Goal: Task Accomplishment & Management: Manage account settings

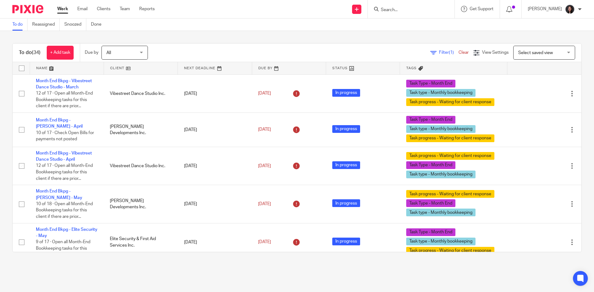
click at [139, 68] on link at bounding box center [141, 68] width 74 height 12
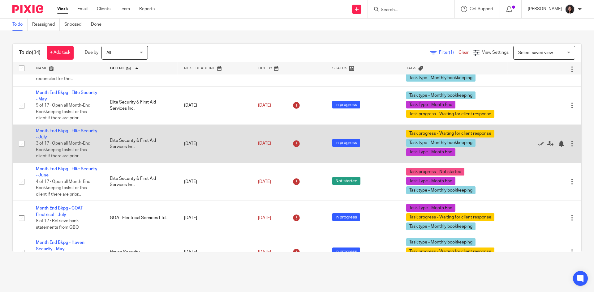
scroll to position [309, 0]
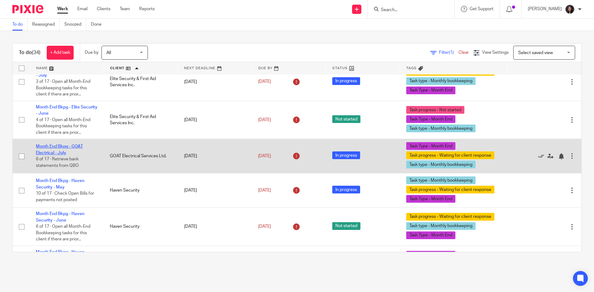
click at [71, 147] on link "Month End Bkpg - GOAT Electrical - July" at bounding box center [59, 149] width 47 height 11
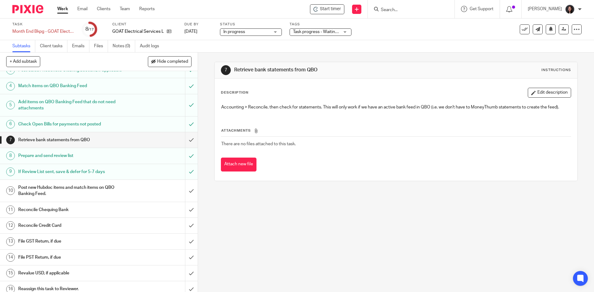
scroll to position [62, 0]
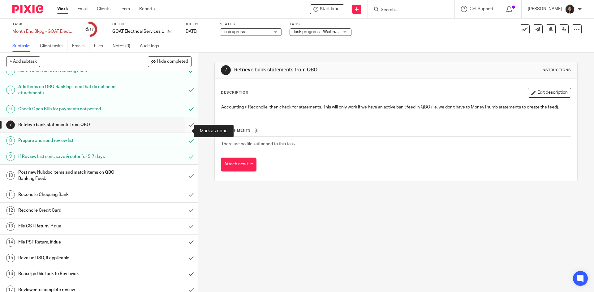
click at [182, 132] on input "submit" at bounding box center [99, 124] width 198 height 15
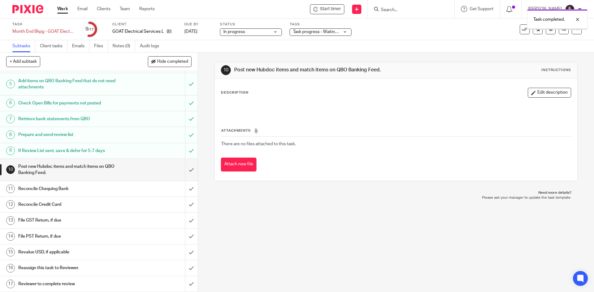
scroll to position [74, 0]
click at [181, 169] on input "submit" at bounding box center [99, 170] width 198 height 22
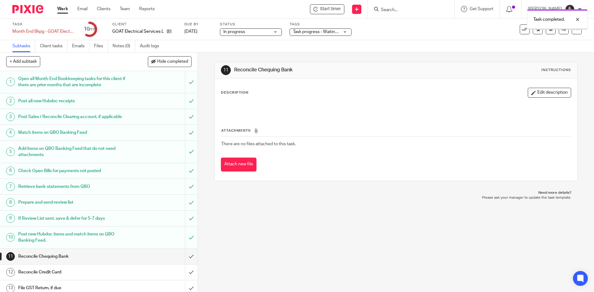
scroll to position [74, 0]
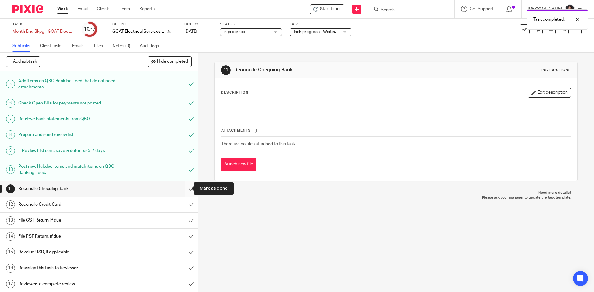
click at [182, 186] on input "submit" at bounding box center [99, 188] width 198 height 15
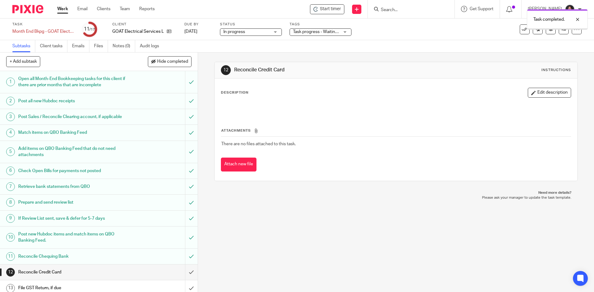
scroll to position [74, 0]
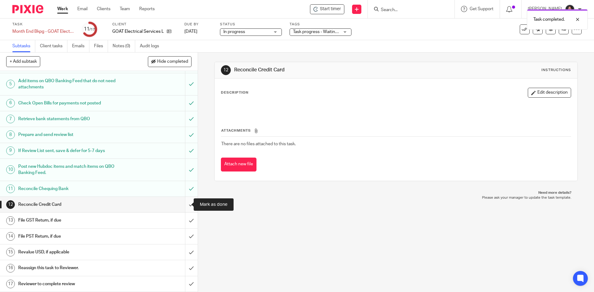
click at [185, 202] on input "submit" at bounding box center [99, 204] width 198 height 15
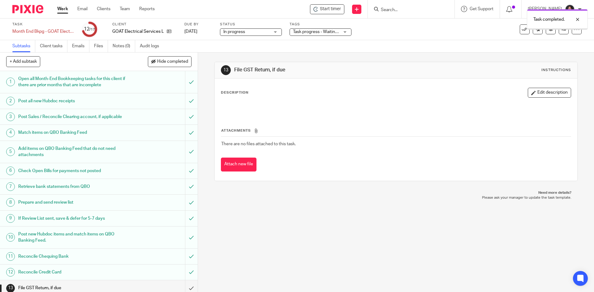
scroll to position [74, 0]
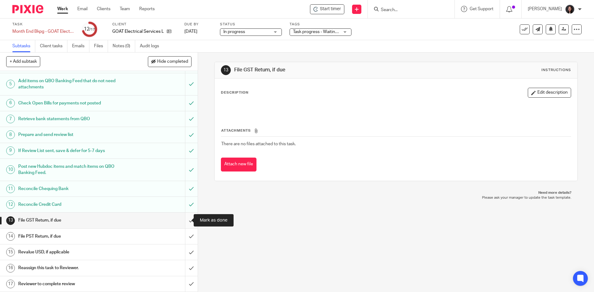
click at [182, 221] on input "submit" at bounding box center [99, 220] width 198 height 15
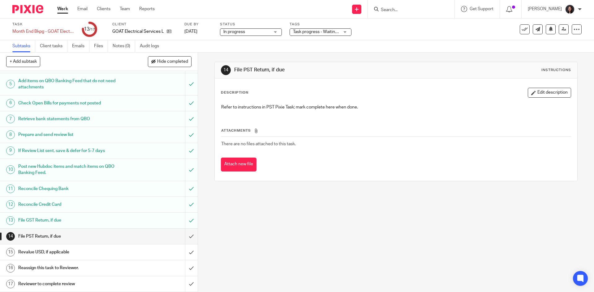
scroll to position [74, 0]
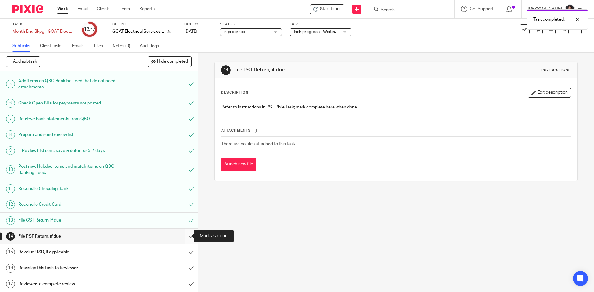
click at [182, 235] on input "submit" at bounding box center [99, 236] width 198 height 15
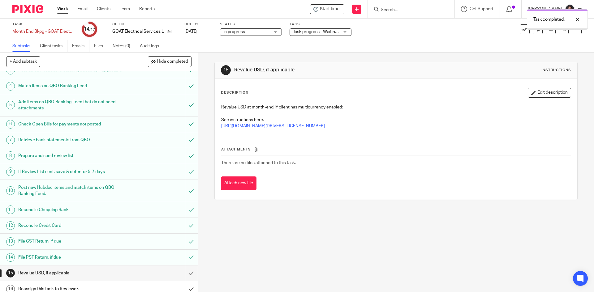
scroll to position [74, 0]
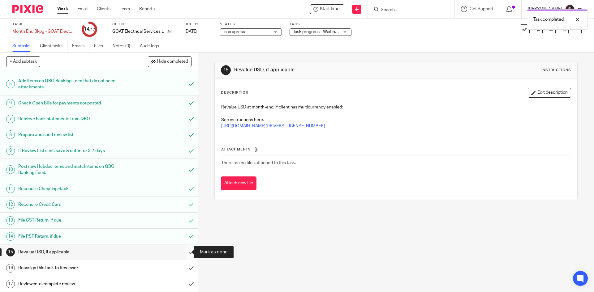
click at [180, 251] on input "submit" at bounding box center [99, 252] width 198 height 15
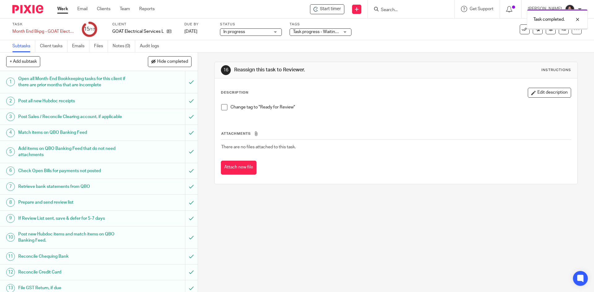
scroll to position [74, 0]
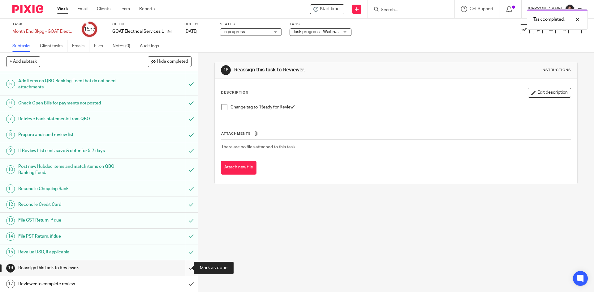
click at [183, 267] on input "submit" at bounding box center [99, 267] width 198 height 15
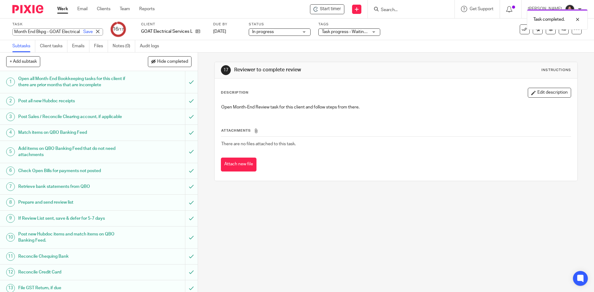
click at [13, 31] on div "Month End Bkpg - GOAT Electrical - July Save Month End Bkpg - GOAT Electrical -…" at bounding box center [57, 31] width 91 height 7
click at [13, 31] on input "Month End Bkpg - GOAT Electrical - July" at bounding box center [57, 31] width 91 height 7
click at [15, 32] on input "Month End Bkpg - GOAT Electrical - July" at bounding box center [57, 31] width 91 height 7
type input "RFR - Month End Bkpg - GOAT Electrical - July"
click at [83, 33] on link "Save" at bounding box center [88, 32] width 10 height 6
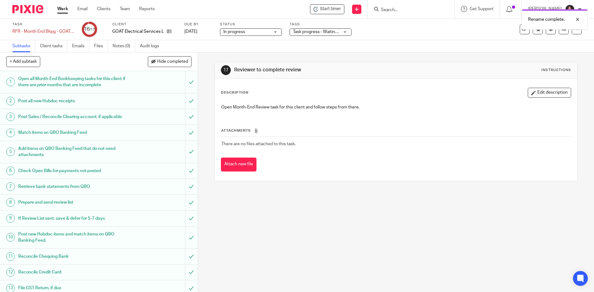
click at [273, 31] on div "In progress In progress" at bounding box center [251, 31] width 62 height 7
click at [340, 61] on div "17 Reviewer to complete review Instructions Description Edit description Open M…" at bounding box center [395, 122] width 363 height 138
click at [326, 33] on span "Task progress - Waiting for client response + 2" at bounding box center [337, 32] width 89 height 4
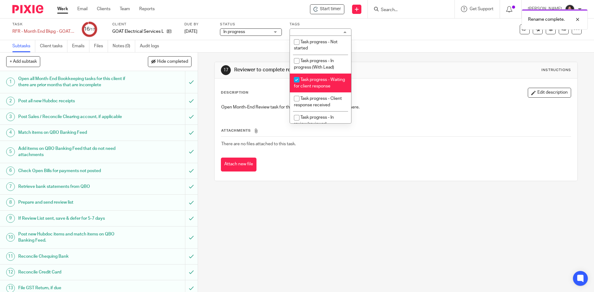
click at [315, 88] on li "Task progress - Waiting for client response" at bounding box center [320, 83] width 61 height 19
checkbox input "false"
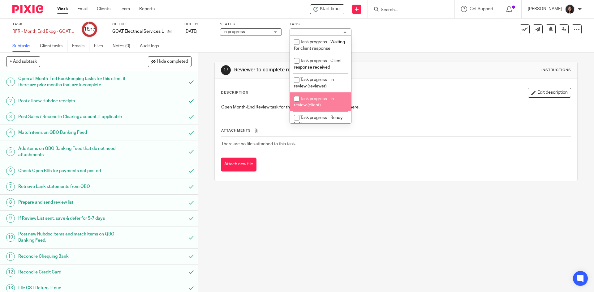
scroll to position [62, 0]
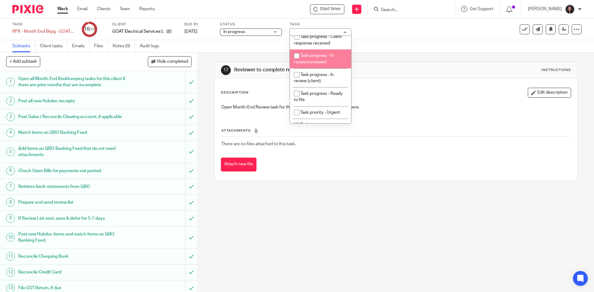
click at [319, 64] on span "Task progress - In review (reviewer)" at bounding box center [314, 58] width 40 height 11
checkbox input "true"
click at [408, 99] on div "Description Edit description Open Month-End Review task for this client and fol…" at bounding box center [396, 102] width 350 height 28
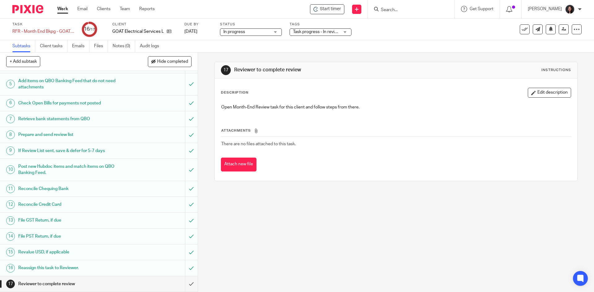
scroll to position [0, 0]
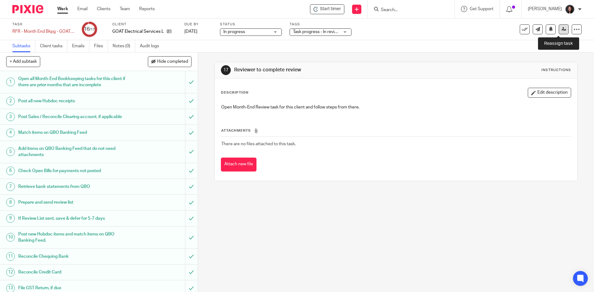
click at [561, 30] on icon at bounding box center [563, 29] width 5 height 5
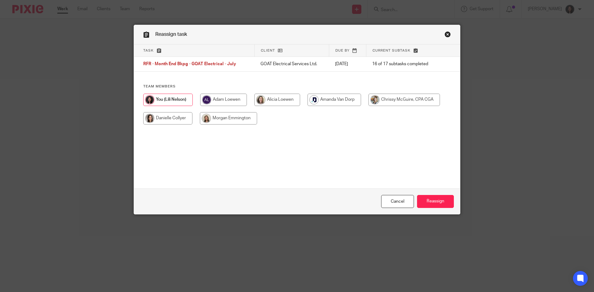
click at [402, 103] on input "radio" at bounding box center [403, 100] width 71 height 12
radio input "true"
click at [434, 204] on input "Reassign" at bounding box center [435, 201] width 37 height 13
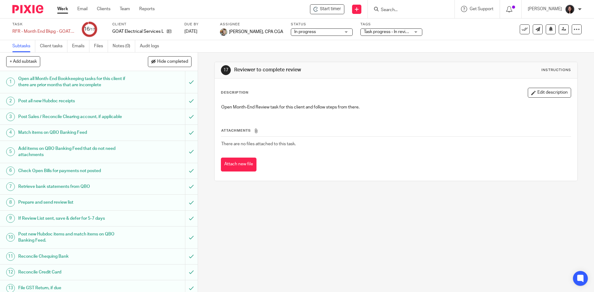
click at [60, 9] on link "Work" at bounding box center [62, 9] width 11 height 6
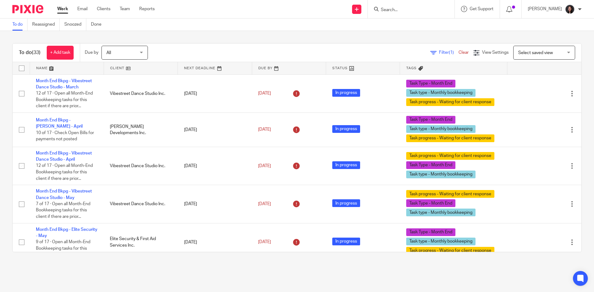
click at [141, 71] on link at bounding box center [141, 68] width 74 height 12
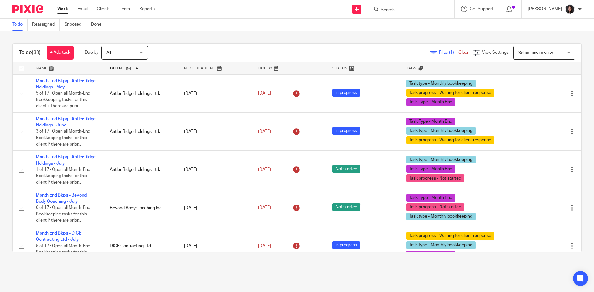
click at [432, 14] on div at bounding box center [411, 9] width 87 height 18
click at [429, 8] on input "Search" at bounding box center [408, 10] width 56 height 6
type input "thgou"
click at [431, 31] on link at bounding box center [435, 28] width 113 height 19
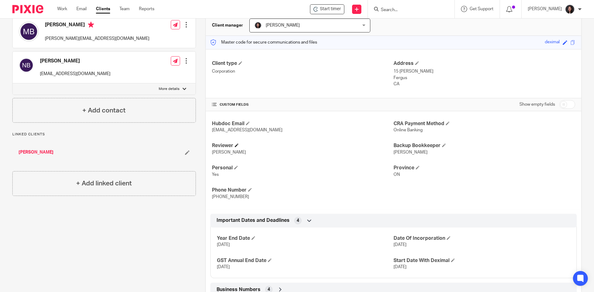
scroll to position [120, 0]
